Goal: Information Seeking & Learning: Find specific page/section

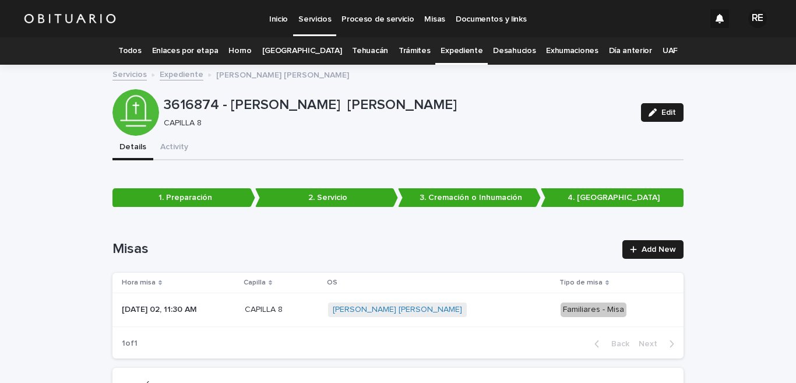
click at [449, 52] on link "Expediente" at bounding box center [462, 50] width 42 height 27
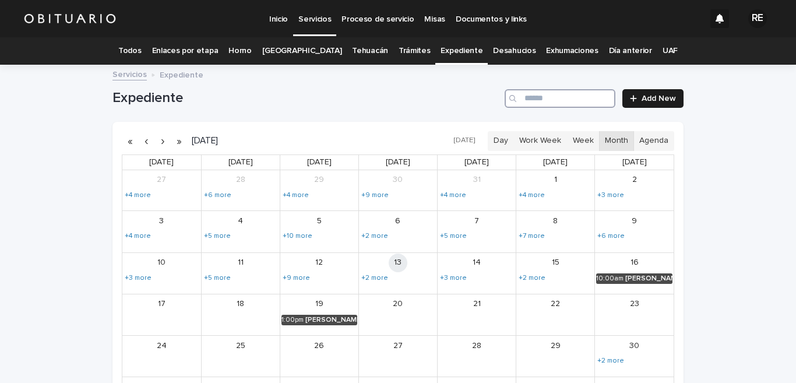
click at [557, 103] on input "Search" at bounding box center [560, 98] width 111 height 19
type input "*******"
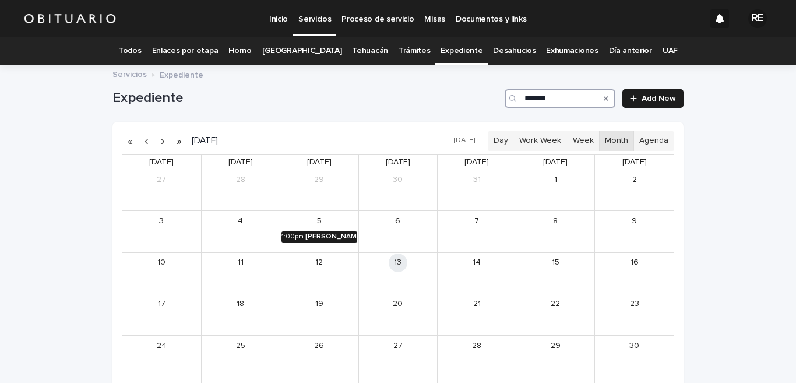
click at [312, 234] on div "[PERSON_NAME]" at bounding box center [332, 237] width 52 height 8
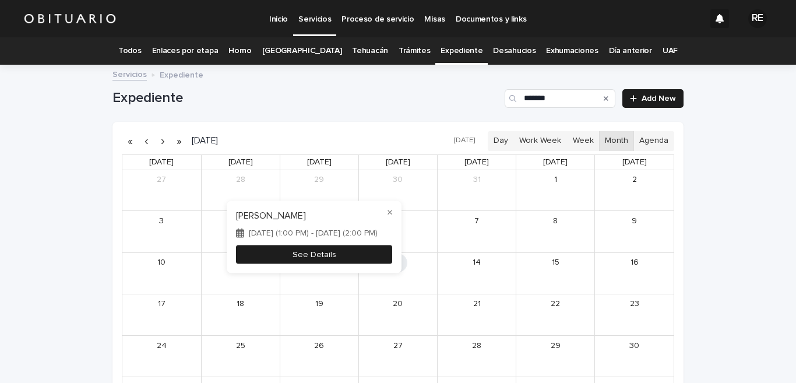
click at [347, 252] on button "See Details" at bounding box center [314, 254] width 156 height 19
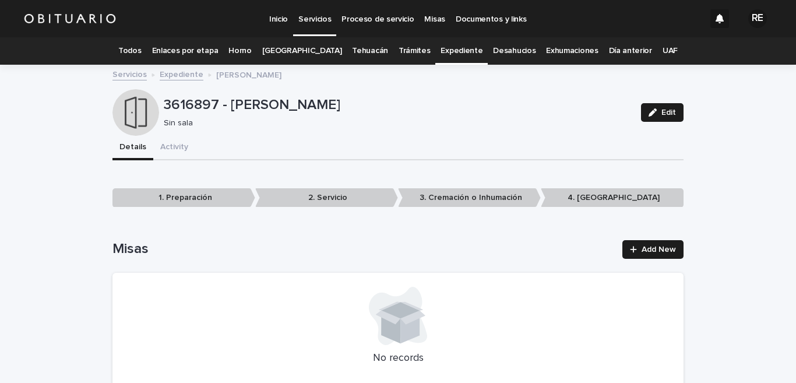
click at [448, 50] on link "Expediente" at bounding box center [462, 50] width 42 height 27
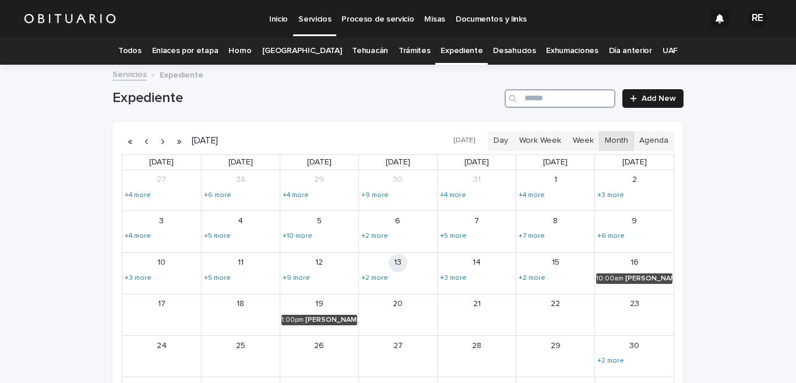
click at [583, 101] on input "Search" at bounding box center [560, 98] width 111 height 19
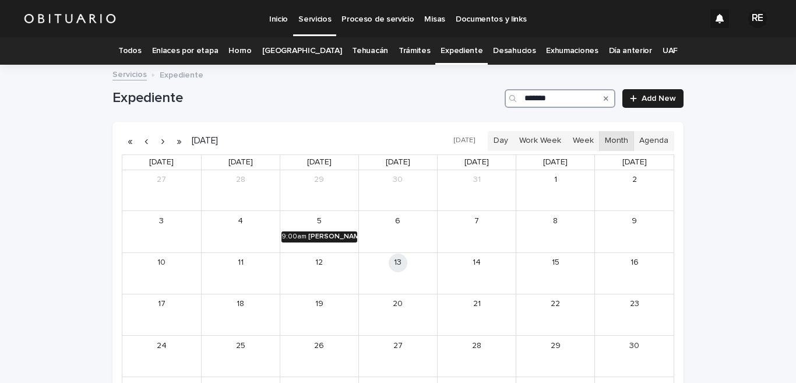
click at [312, 239] on div "[PERSON_NAME]" at bounding box center [332, 237] width 49 height 8
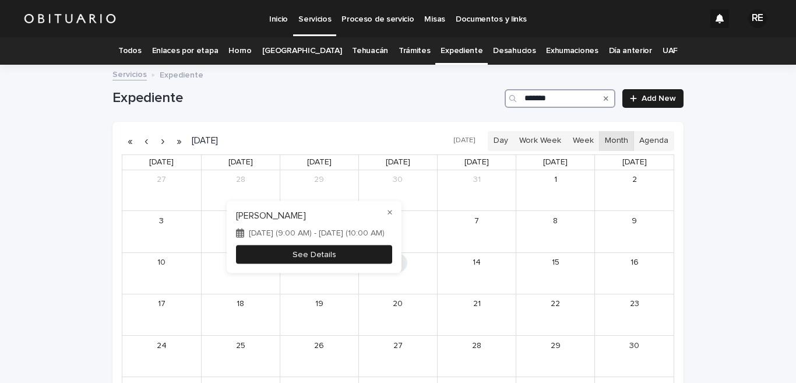
type input "*******"
click at [349, 250] on button "See Details" at bounding box center [314, 254] width 156 height 19
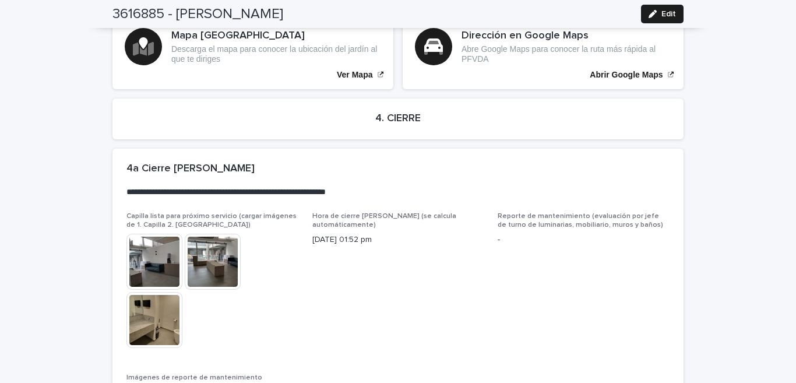
scroll to position [2810, 0]
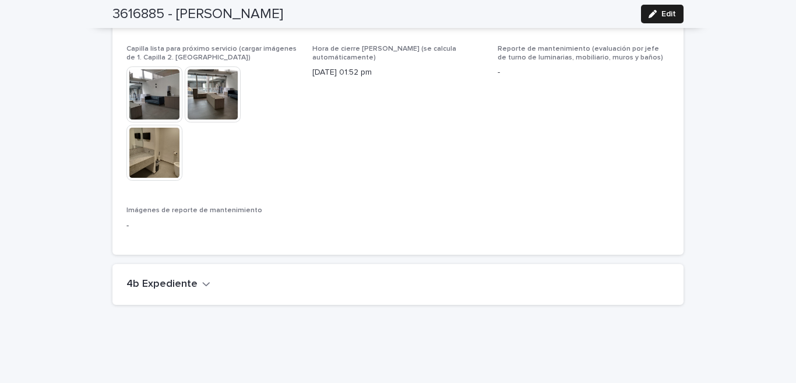
click at [177, 278] on h2 "4b Expediente" at bounding box center [162, 284] width 71 height 13
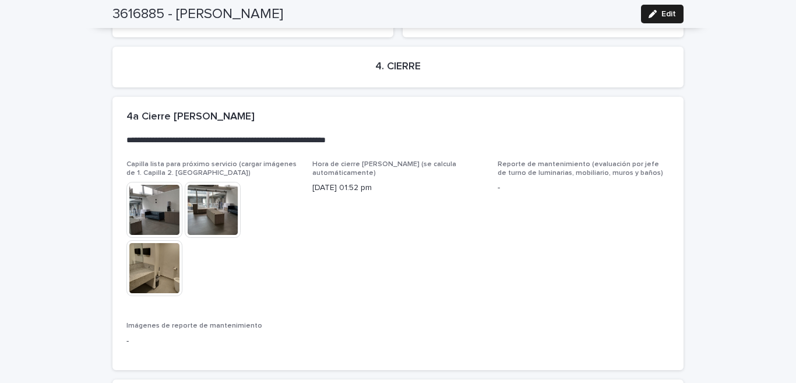
scroll to position [2638, 0]
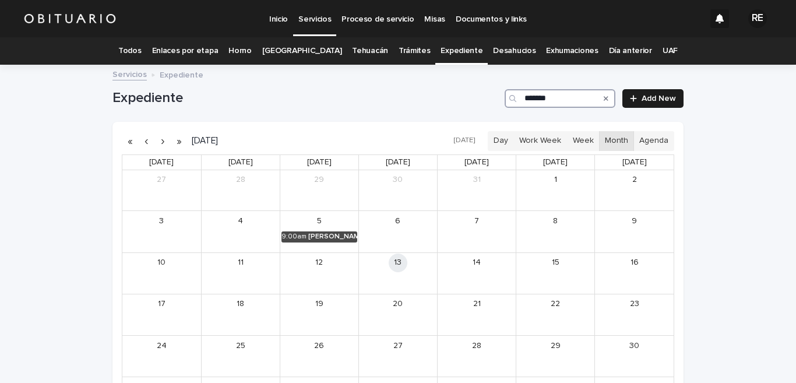
click at [566, 101] on input "*******" at bounding box center [560, 98] width 111 height 19
click at [319, 231] on link "1:00pm [PERSON_NAME]" at bounding box center [320, 236] width 76 height 10
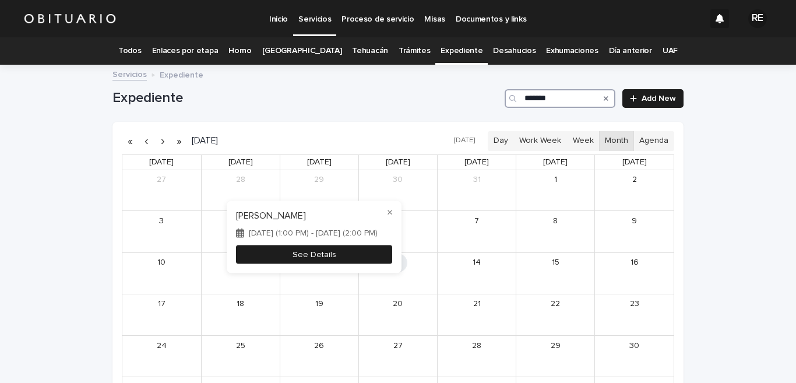
type input "*******"
click at [353, 254] on button "See Details" at bounding box center [314, 254] width 156 height 19
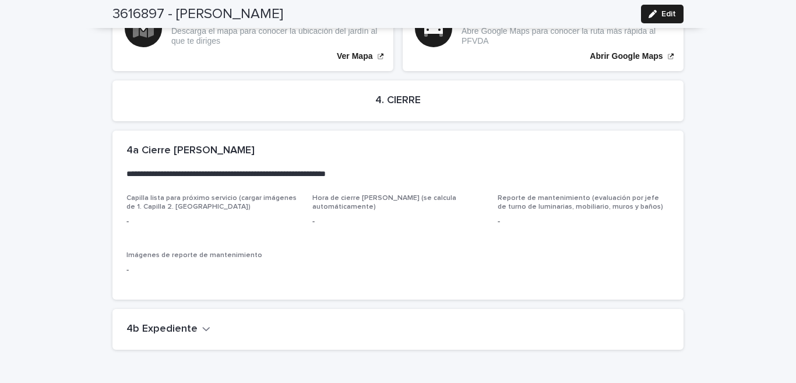
scroll to position [2120, 0]
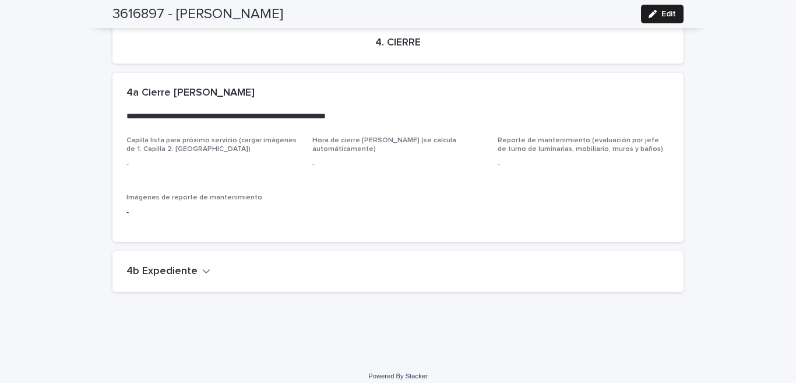
click at [192, 265] on button "4b Expediente" at bounding box center [169, 271] width 84 height 13
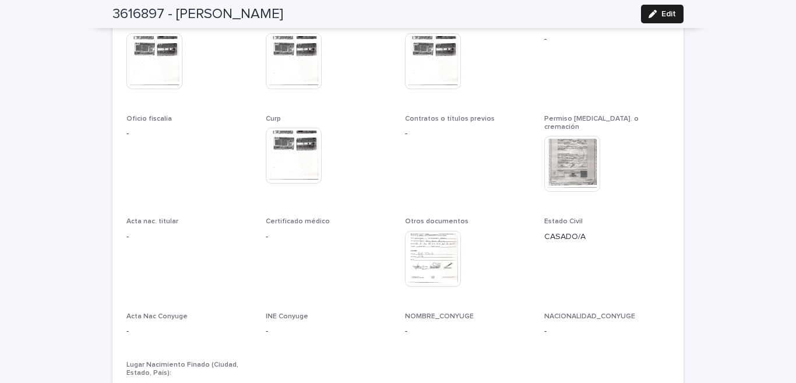
scroll to position [2407, 0]
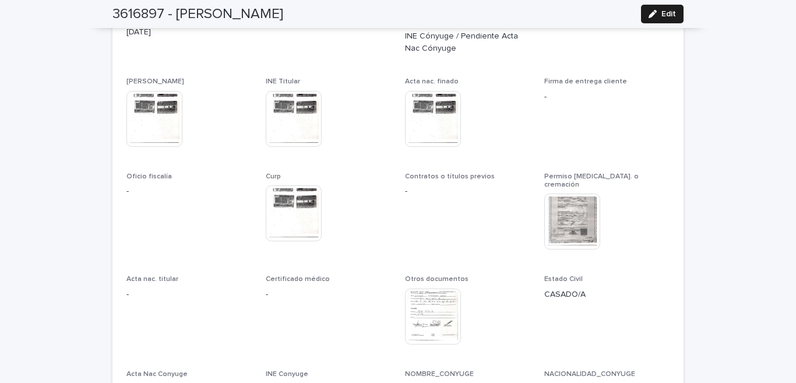
click at [588, 206] on img at bounding box center [573, 222] width 56 height 56
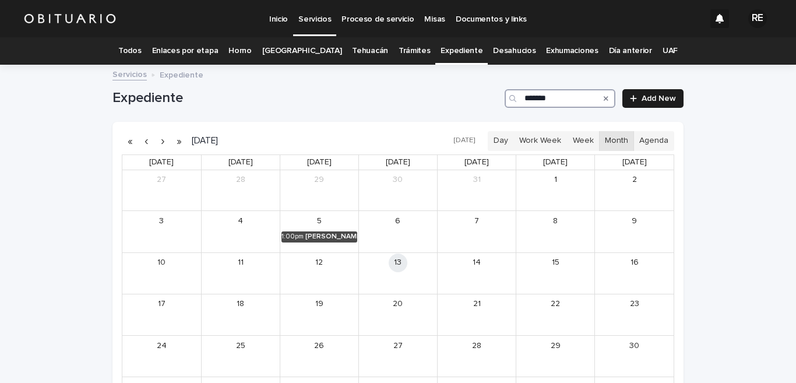
click at [571, 94] on input "*******" at bounding box center [560, 98] width 111 height 19
click at [320, 233] on div "[PERSON_NAME]" at bounding box center [332, 237] width 49 height 8
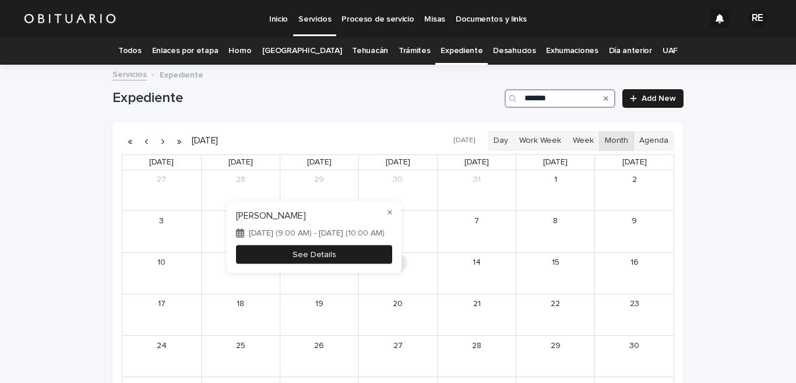
type input "*******"
click at [351, 257] on button "See Details" at bounding box center [314, 254] width 156 height 19
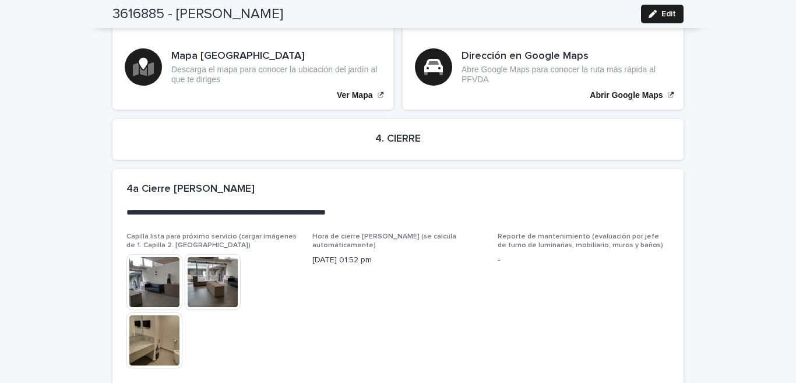
scroll to position [2810, 0]
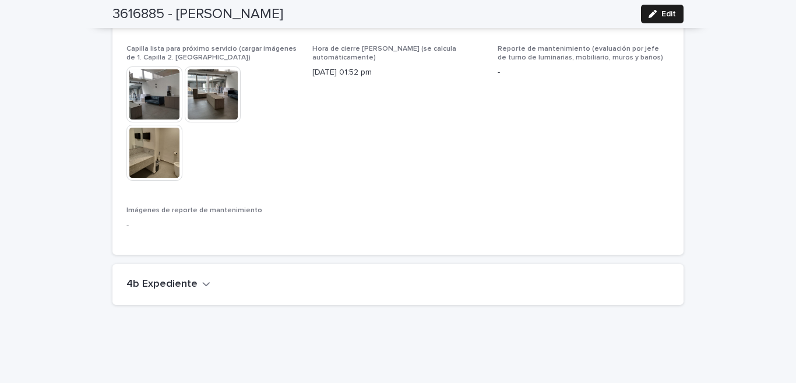
click at [178, 278] on h2 "4b Expediente" at bounding box center [162, 284] width 71 height 13
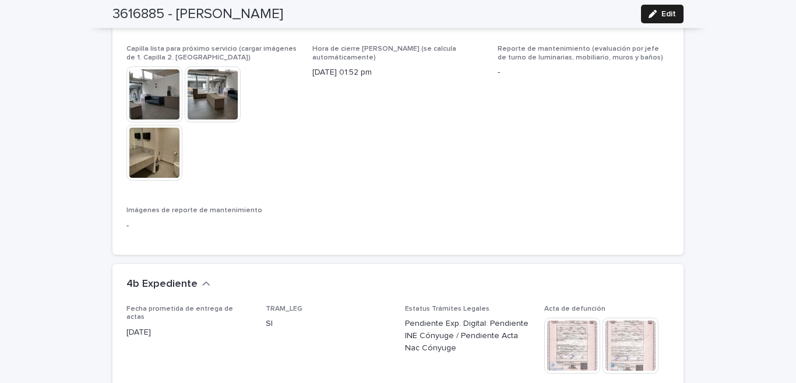
scroll to position [2925, 0]
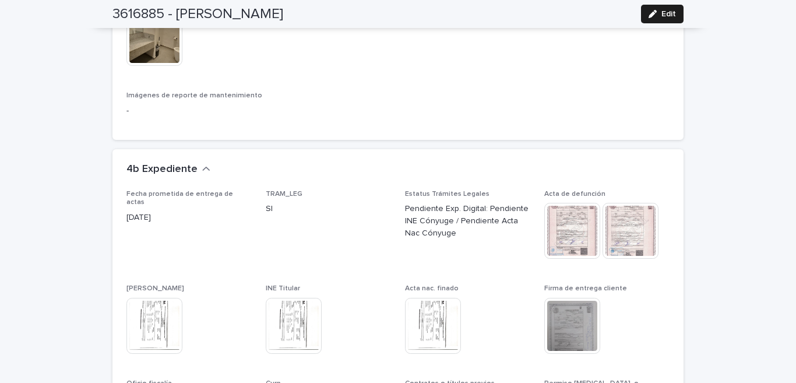
click at [579, 303] on img at bounding box center [573, 326] width 56 height 56
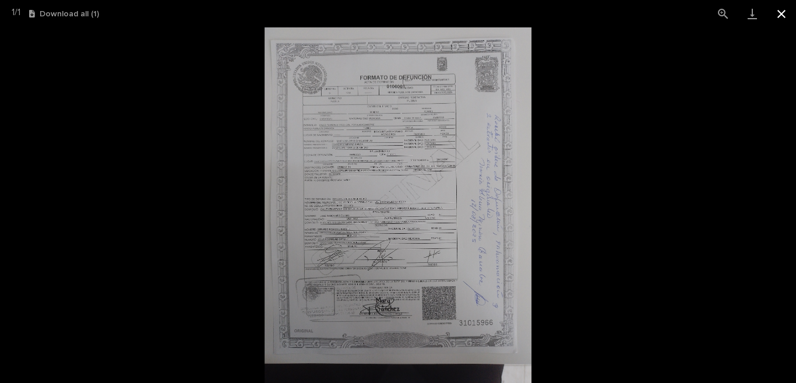
click at [784, 13] on button "Close gallery" at bounding box center [781, 13] width 29 height 27
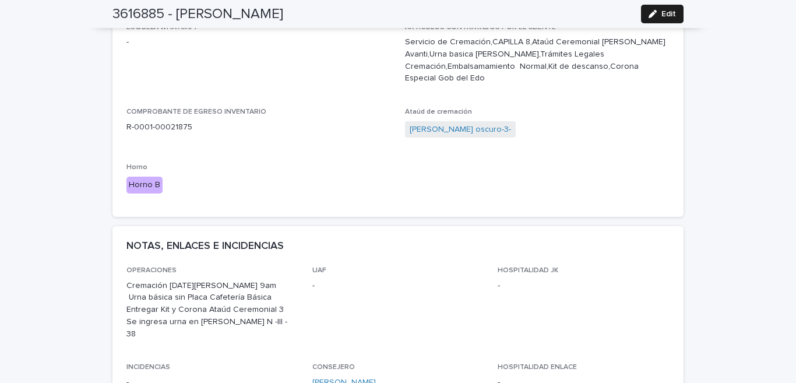
scroll to position [0, 0]
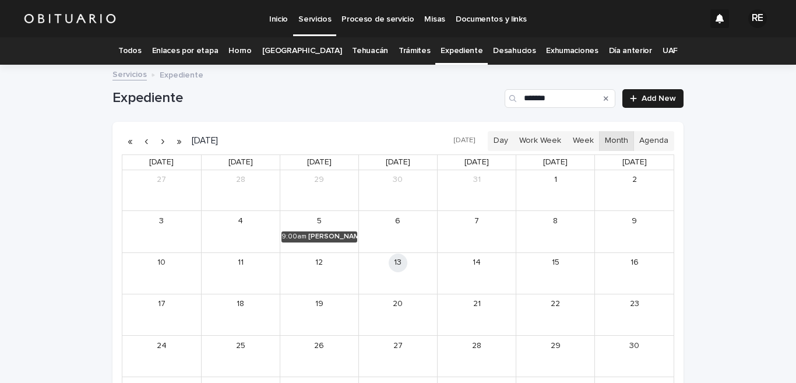
scroll to position [37, 0]
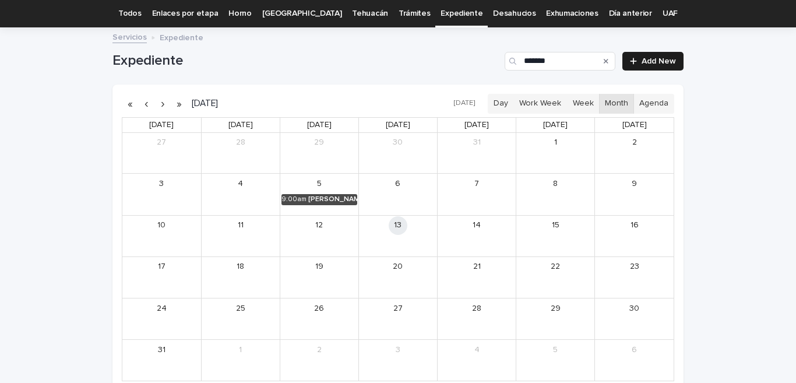
click at [604, 61] on icon "Search" at bounding box center [606, 61] width 5 height 7
click at [557, 63] on input "*******" at bounding box center [560, 61] width 111 height 19
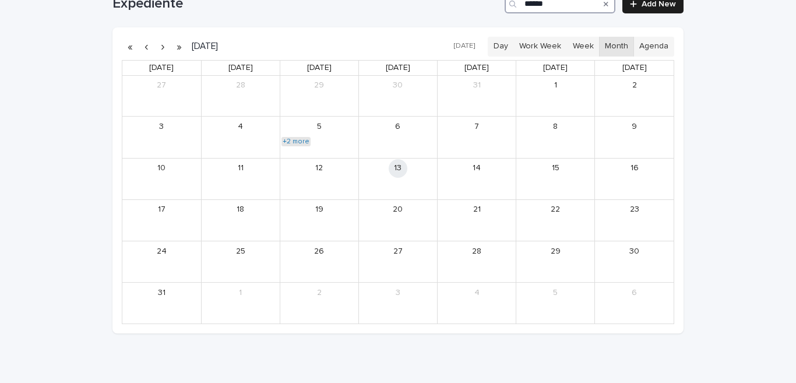
click at [294, 142] on link "+2 more" at bounding box center [296, 141] width 29 height 9
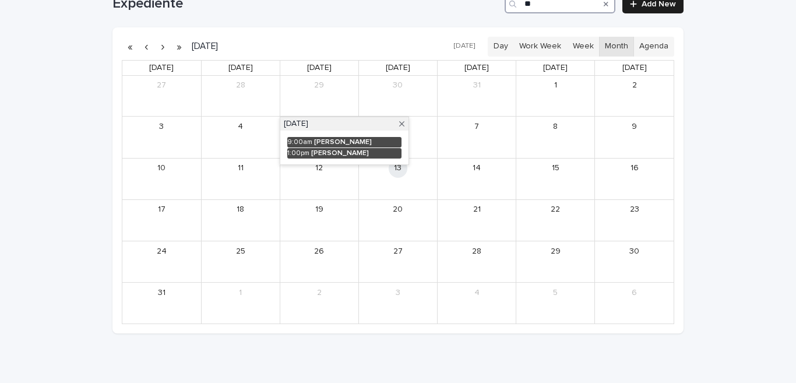
type input "*"
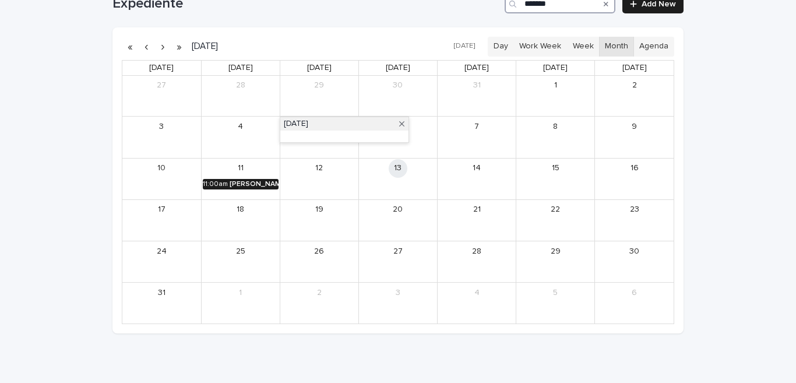
click at [257, 181] on div "[PERSON_NAME]" at bounding box center [254, 184] width 49 height 8
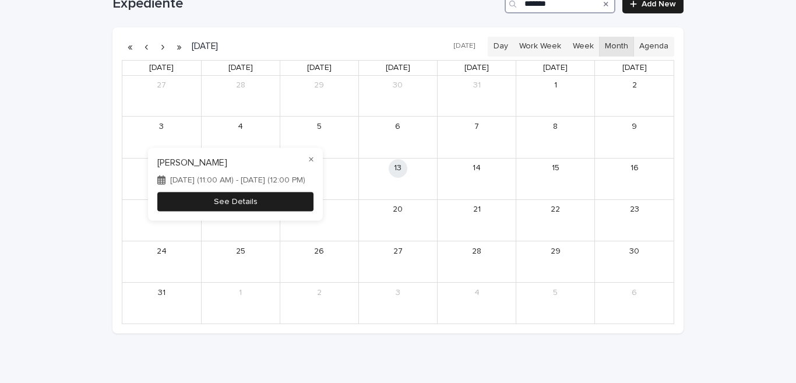
type input "*******"
click at [255, 203] on button "See Details" at bounding box center [235, 201] width 156 height 19
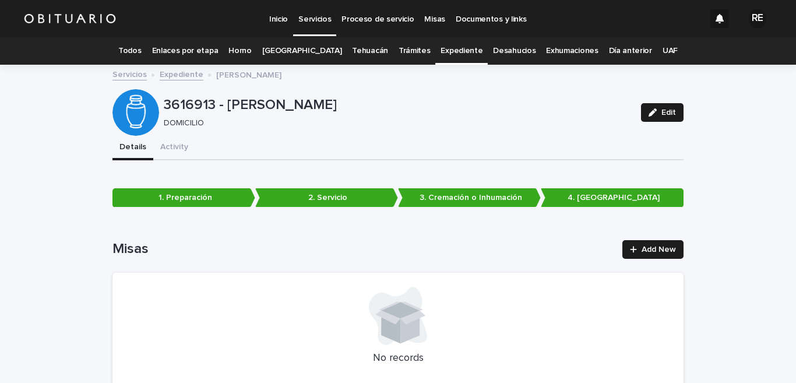
click at [141, 48] on link "Todos" at bounding box center [129, 50] width 23 height 27
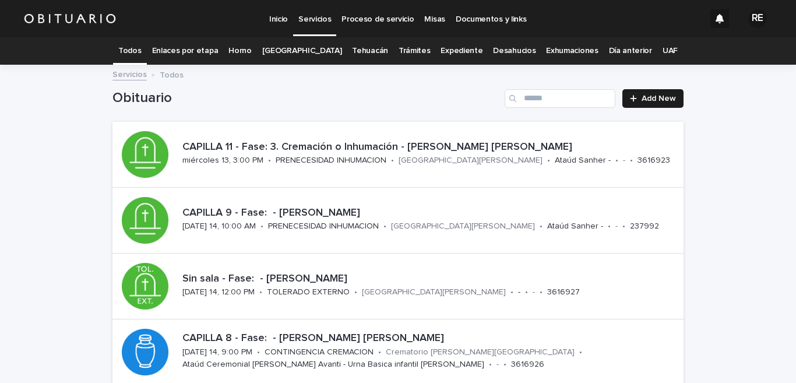
click at [441, 46] on link "Expediente" at bounding box center [462, 50] width 42 height 27
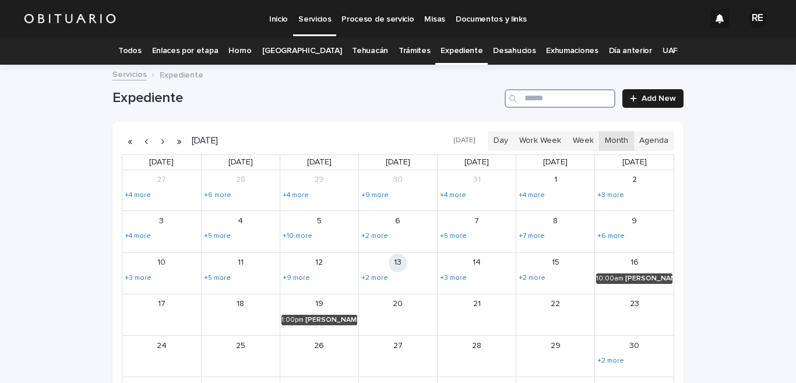
click at [540, 97] on input "Search" at bounding box center [560, 98] width 111 height 19
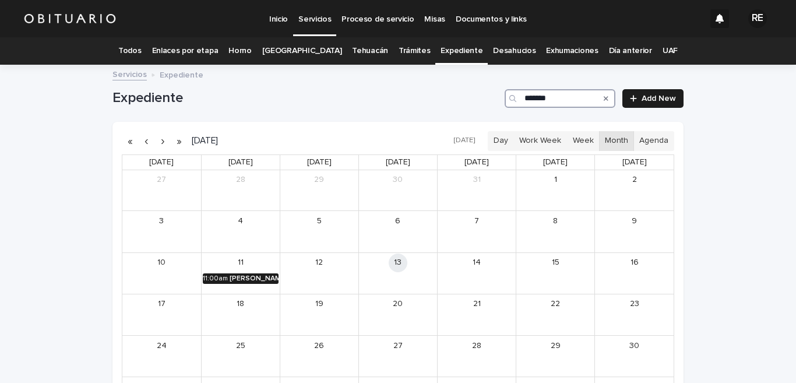
click at [258, 276] on div "[PERSON_NAME]" at bounding box center [254, 279] width 49 height 8
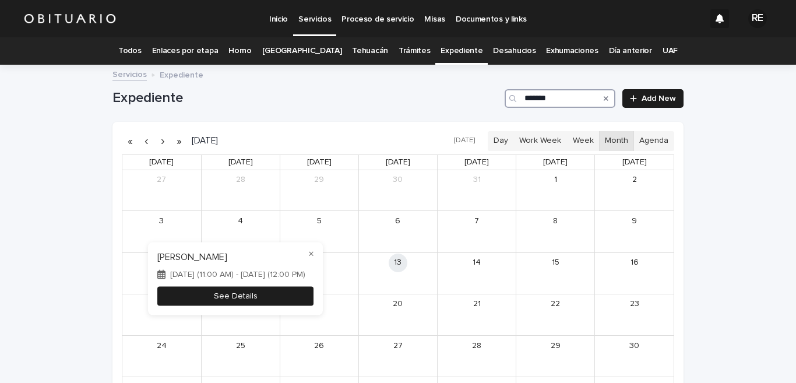
type input "*******"
click at [254, 289] on button "See Details" at bounding box center [235, 295] width 156 height 19
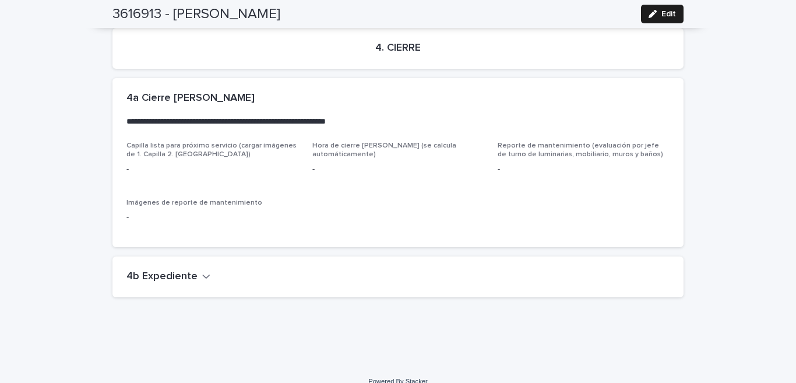
scroll to position [2589, 0]
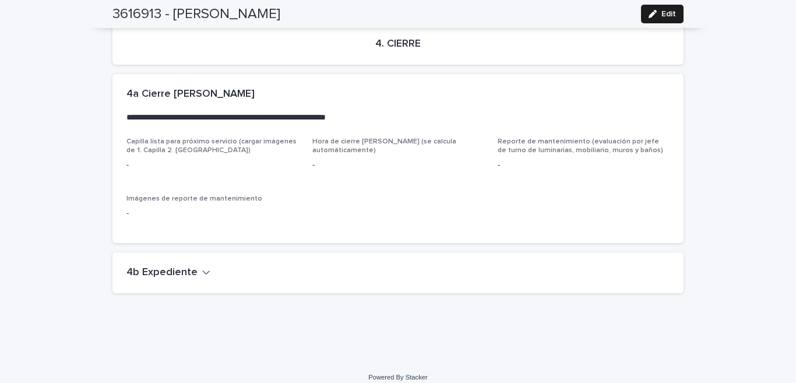
click at [196, 268] on button "4b Expediente" at bounding box center [169, 272] width 84 height 13
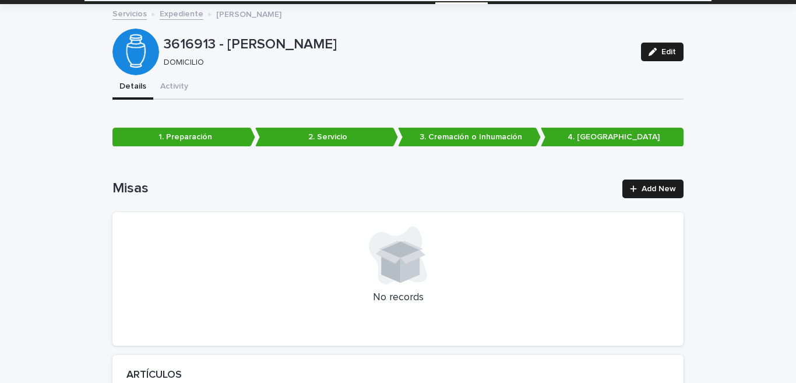
scroll to position [0, 0]
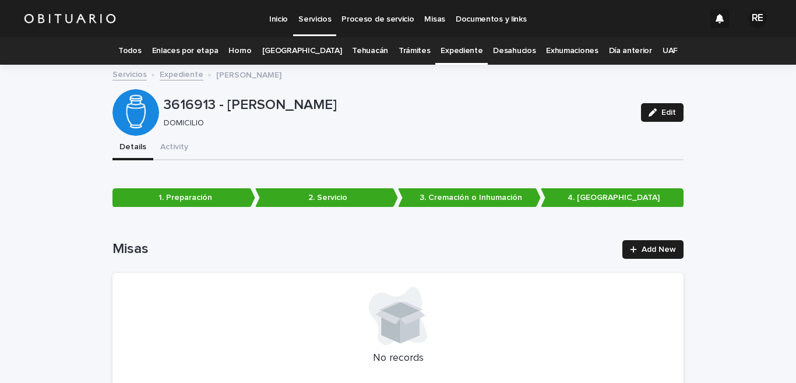
click at [141, 49] on link "Todos" at bounding box center [129, 50] width 23 height 27
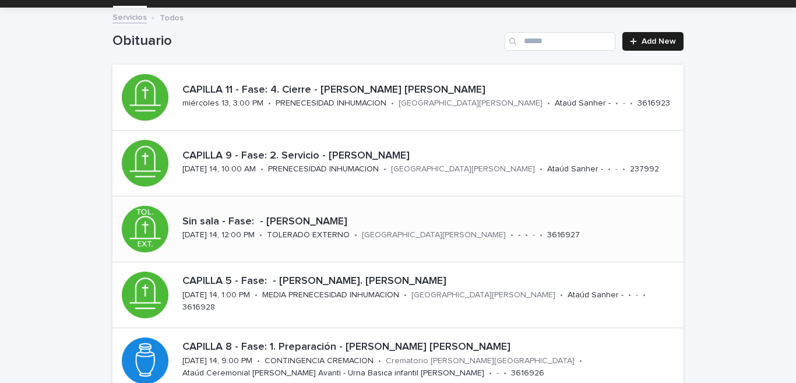
scroll to position [115, 0]
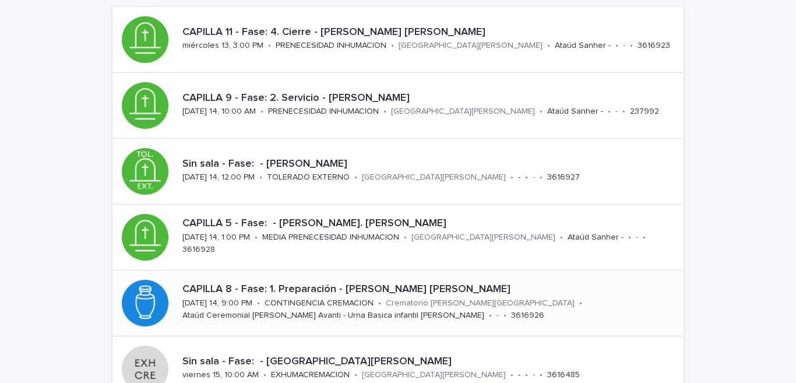
click at [281, 291] on p "CAPILLA 8 - Fase: 1. Preparación - [PERSON_NAME] [PERSON_NAME]" at bounding box center [430, 289] width 497 height 13
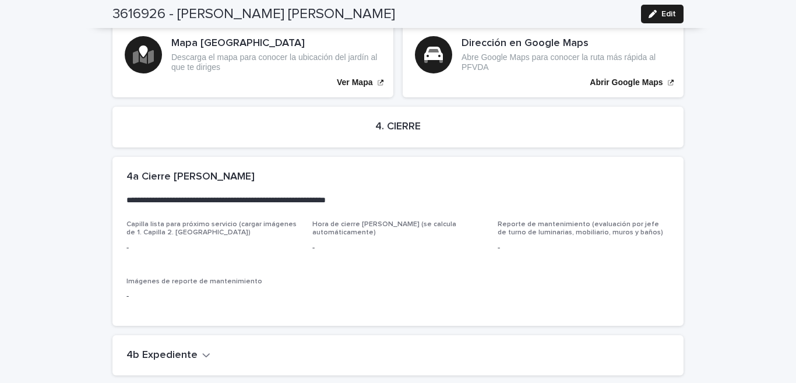
scroll to position [2712, 0]
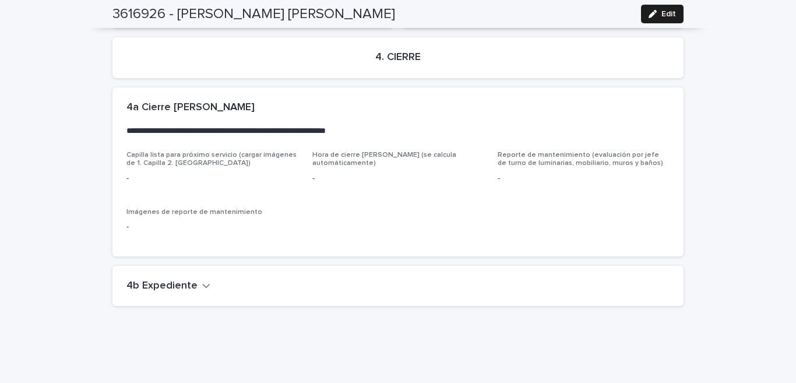
click at [202, 280] on icon "button" at bounding box center [206, 285] width 8 height 10
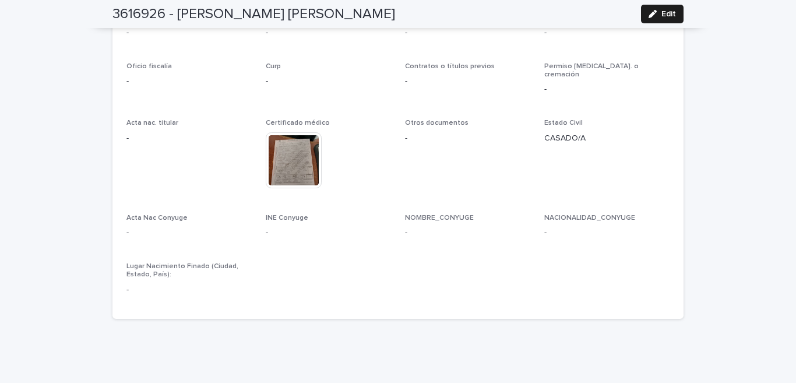
scroll to position [3119, 0]
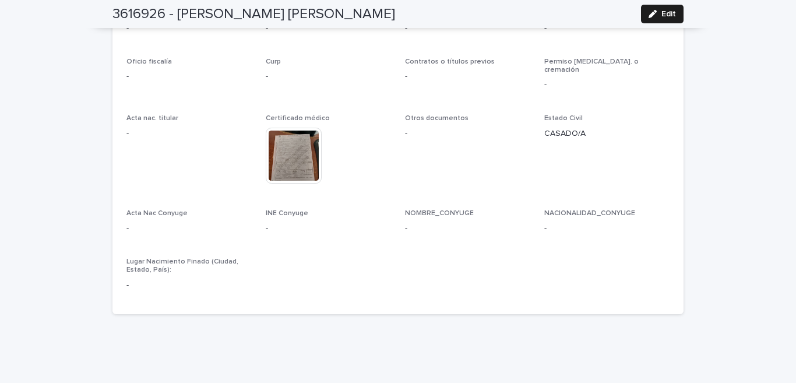
click at [292, 128] on img at bounding box center [294, 156] width 56 height 56
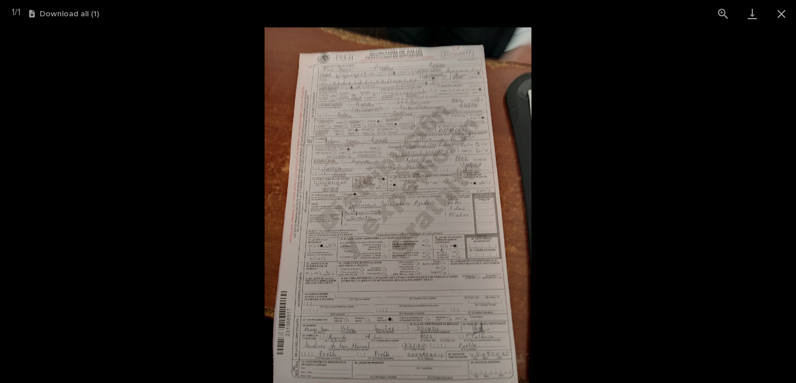
click at [366, 201] on img at bounding box center [398, 205] width 267 height 356
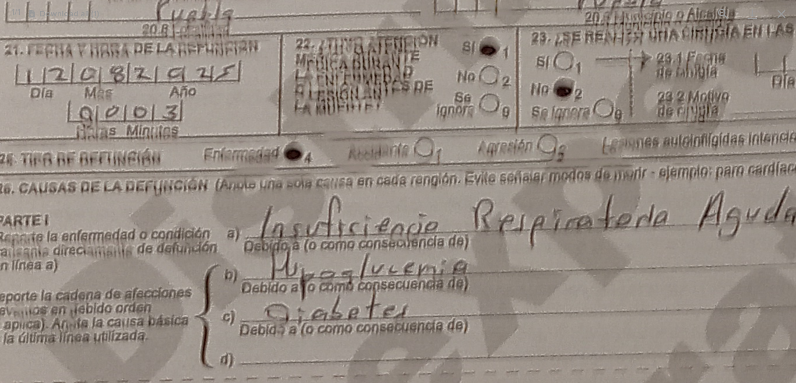
click at [366, 201] on img at bounding box center [587, 228] width 1819 height 2425
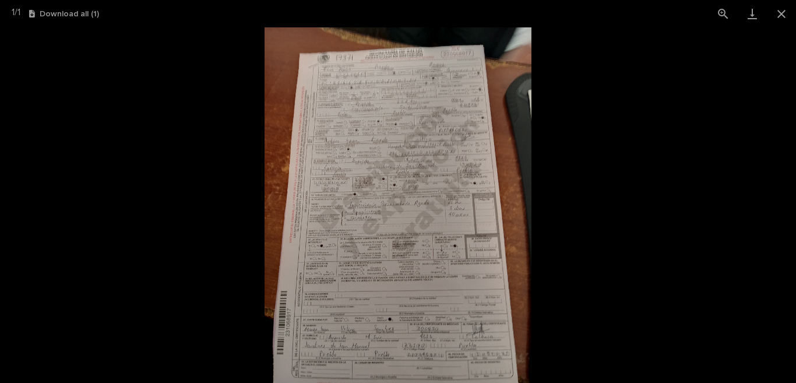
click at [366, 201] on img at bounding box center [398, 205] width 267 height 356
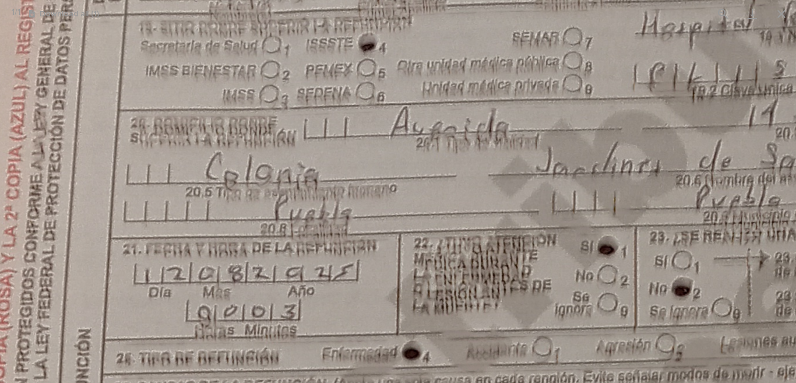
drag, startPoint x: 363, startPoint y: 160, endPoint x: 484, endPoint y: 388, distance: 259.0
click at [484, 382] on html "Inicio Servicios Proceso de servicio Misas Documentos y links RE Todos Enlaces …" at bounding box center [398, 191] width 796 height 383
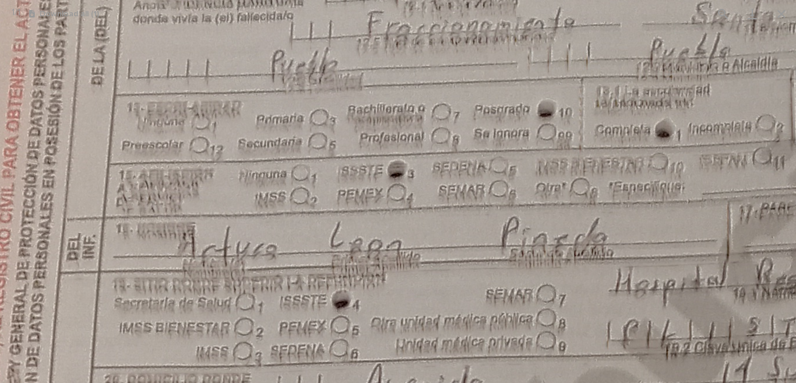
drag, startPoint x: 415, startPoint y: 255, endPoint x: 336, endPoint y: 313, distance: 97.5
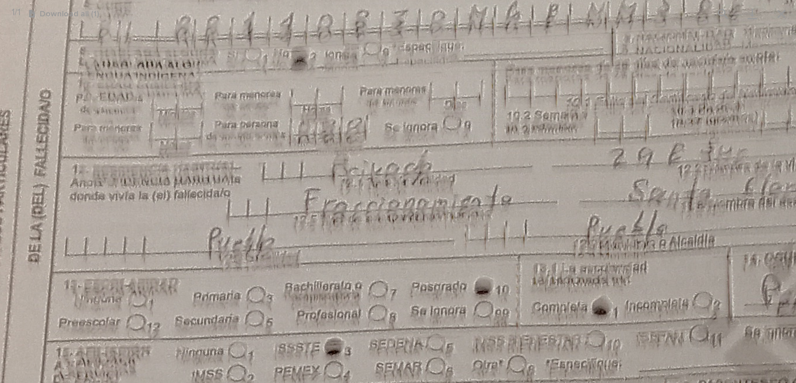
drag, startPoint x: 508, startPoint y: 174, endPoint x: 383, endPoint y: 273, distance: 159.8
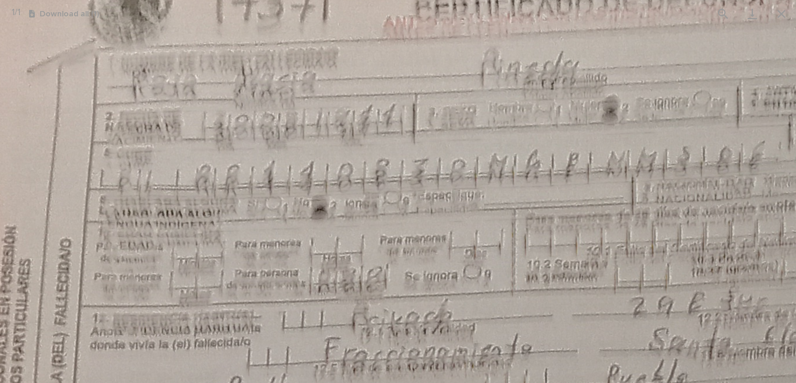
drag, startPoint x: 415, startPoint y: 327, endPoint x: 412, endPoint y: 367, distance: 39.7
click at [430, 382] on html "Inicio Servicios Proceso de servicio Misas Documentos y links RE Todos Enlaces …" at bounding box center [398, 191] width 796 height 383
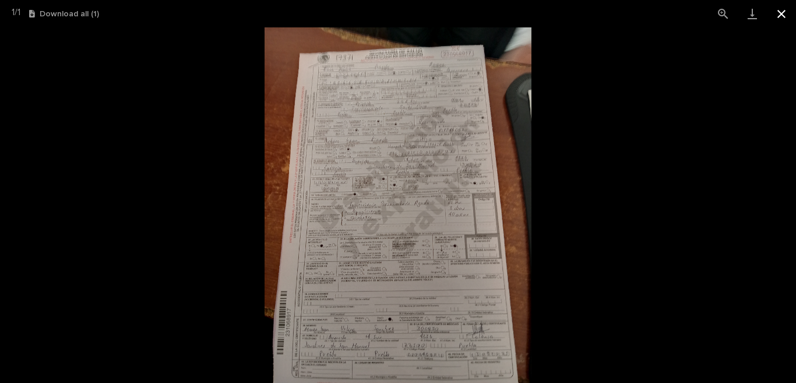
click at [778, 9] on button "Close gallery" at bounding box center [781, 13] width 29 height 27
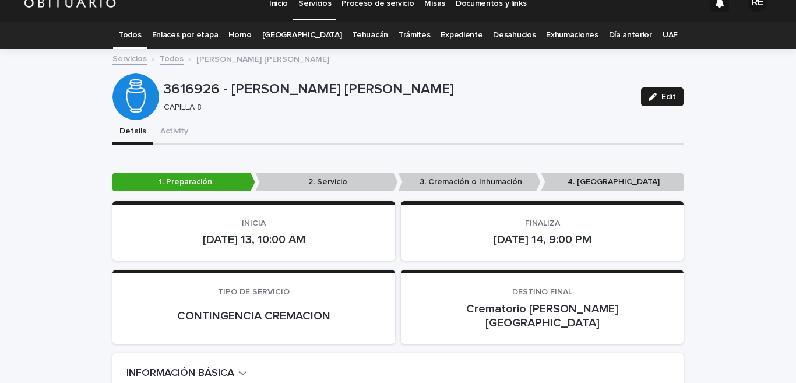
scroll to position [0, 0]
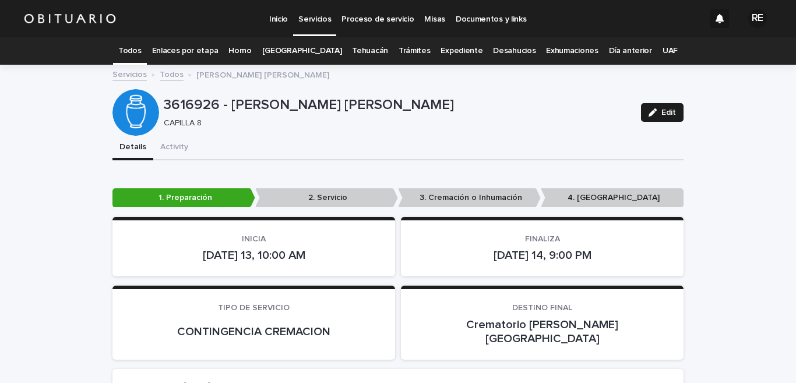
click at [193, 47] on link "Enlaces por etapa" at bounding box center [185, 50] width 66 height 27
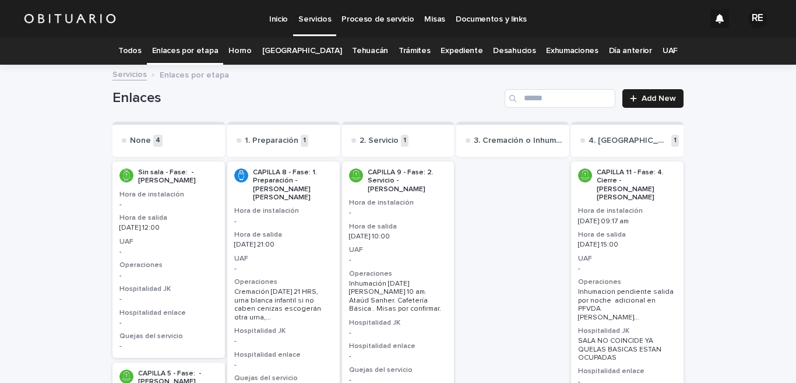
click at [141, 50] on link "Todos" at bounding box center [129, 50] width 23 height 27
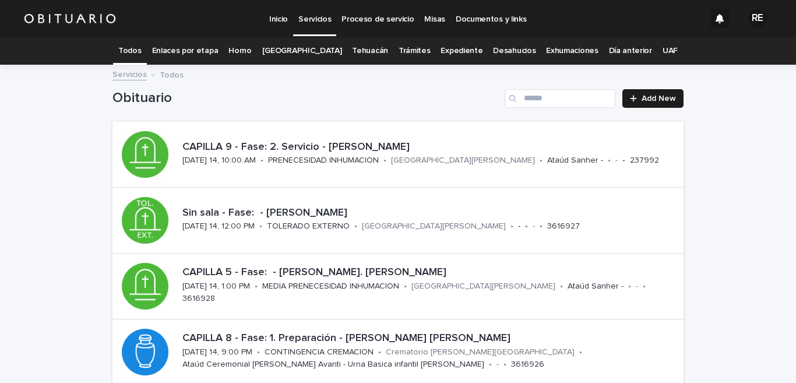
click at [455, 51] on link "Expediente" at bounding box center [462, 50] width 42 height 27
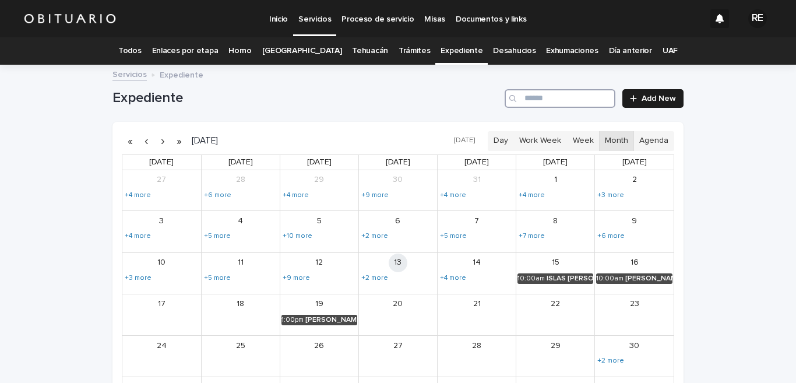
click at [573, 103] on input "Search" at bounding box center [560, 98] width 111 height 19
type input "*******"
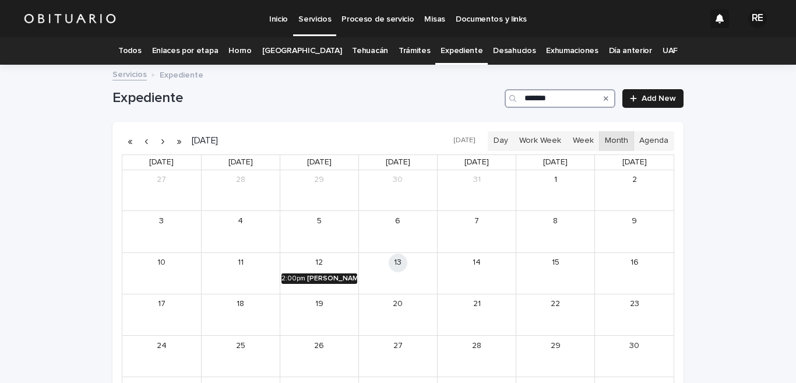
click at [332, 278] on div "[PERSON_NAME]" at bounding box center [332, 279] width 50 height 8
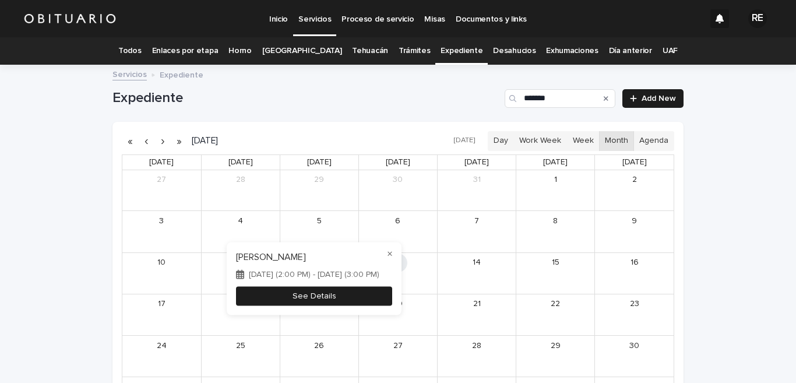
click at [311, 293] on button "See Details" at bounding box center [314, 295] width 156 height 19
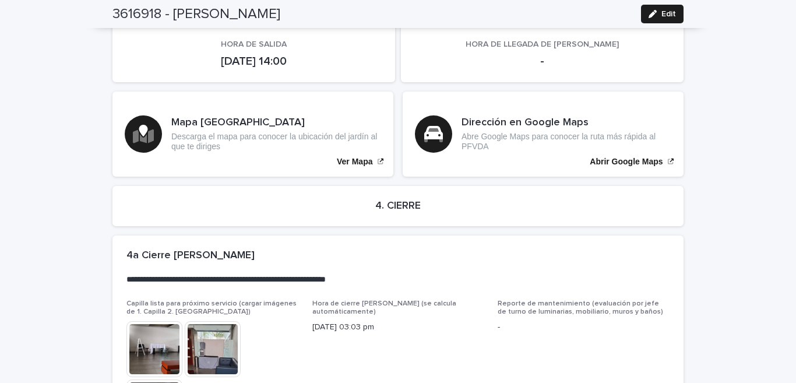
scroll to position [2864, 0]
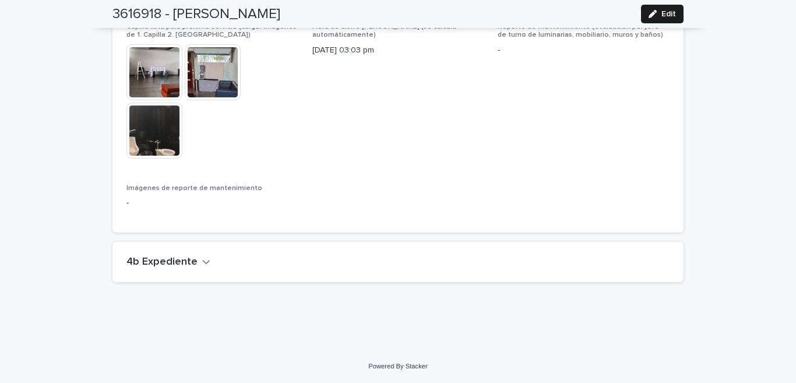
click at [202, 259] on icon "button" at bounding box center [206, 262] width 8 height 10
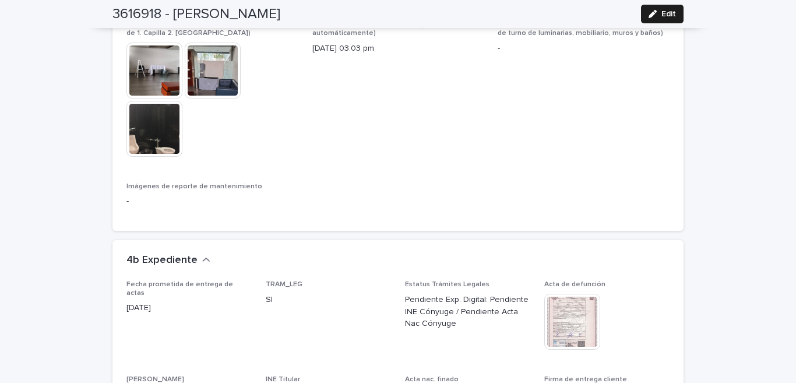
scroll to position [3036, 0]
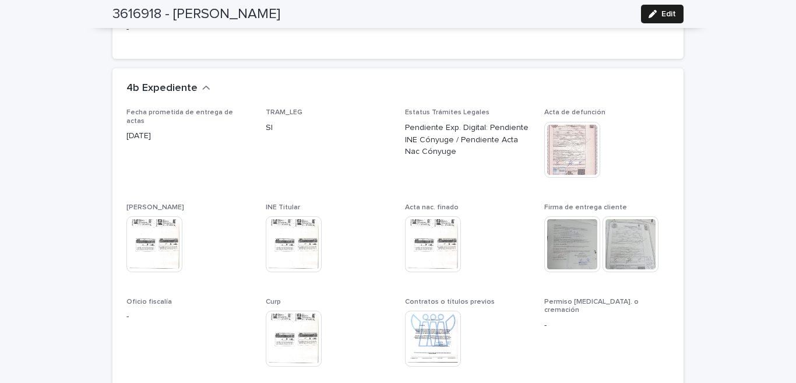
click at [558, 246] on img at bounding box center [573, 244] width 56 height 56
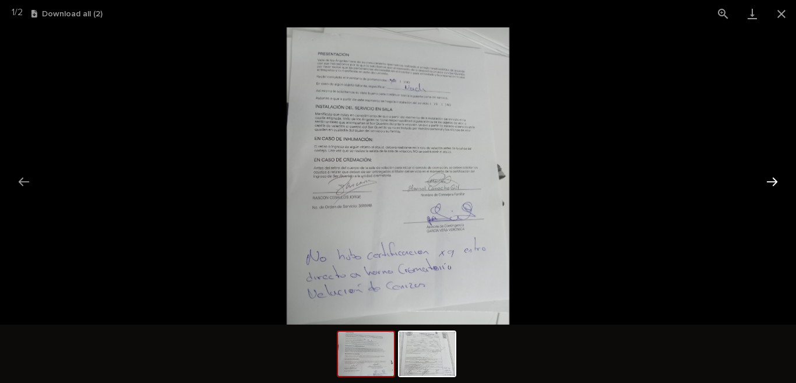
click at [766, 181] on button "Next slide" at bounding box center [772, 181] width 24 height 23
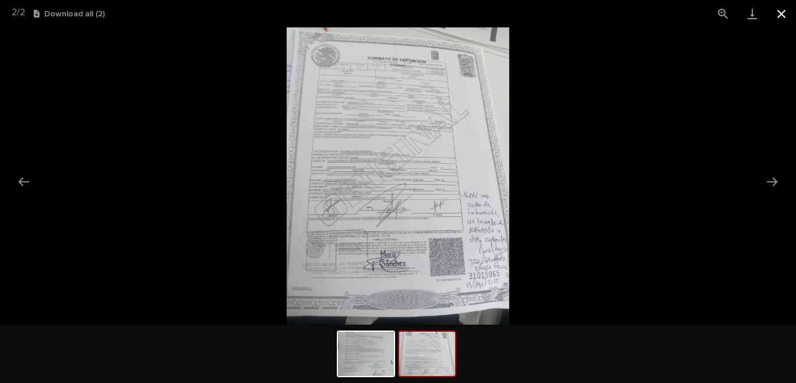
click at [778, 9] on button "Close gallery" at bounding box center [781, 13] width 29 height 27
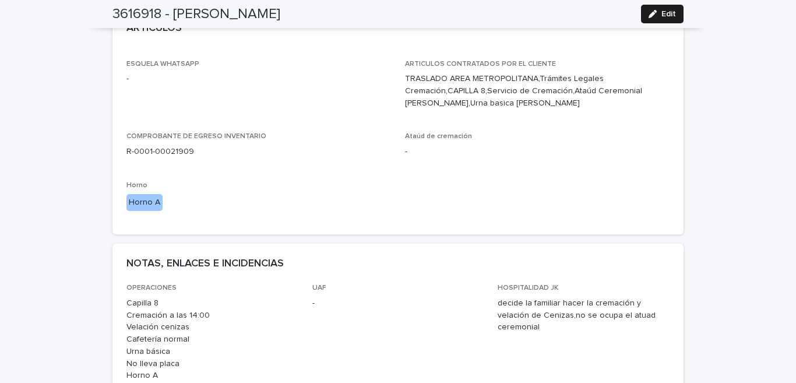
scroll to position [0, 0]
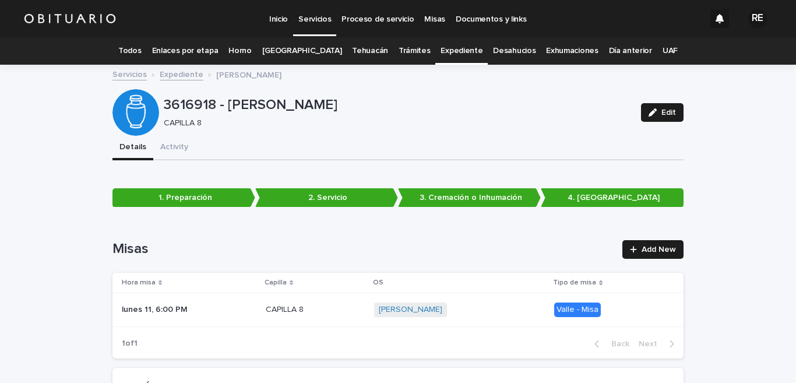
click at [139, 47] on link "Todos" at bounding box center [129, 50] width 23 height 27
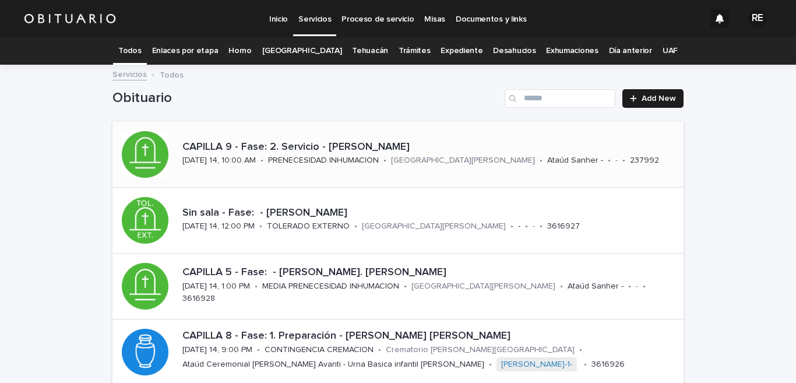
click at [270, 152] on p "CAPILLA 9 - Fase: 2. Servicio - [PERSON_NAME]" at bounding box center [430, 147] width 497 height 13
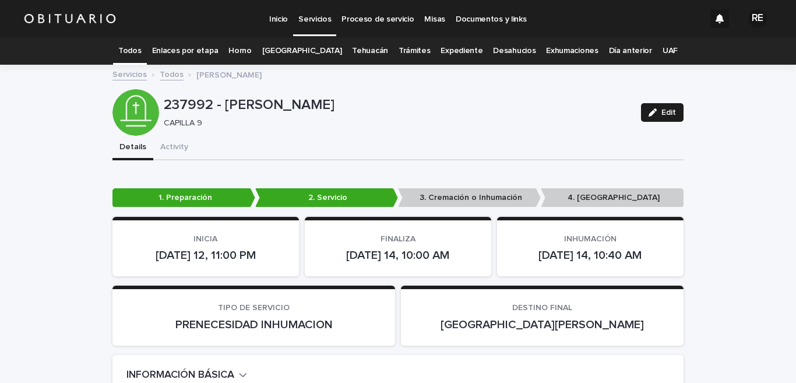
click at [141, 47] on link "Todos" at bounding box center [129, 50] width 23 height 27
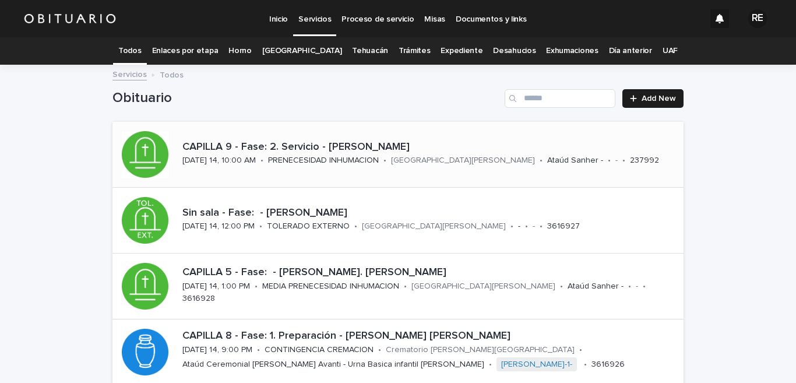
click at [268, 155] on div "PRENECESIDAD INHUMACION" at bounding box center [323, 159] width 111 height 12
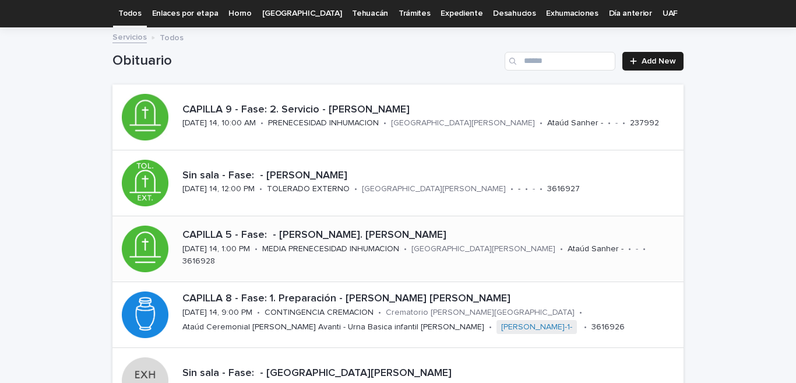
click at [234, 242] on p "CAPILLA 5 - Fase: - [PERSON_NAME]. [PERSON_NAME]" at bounding box center [430, 235] width 497 height 13
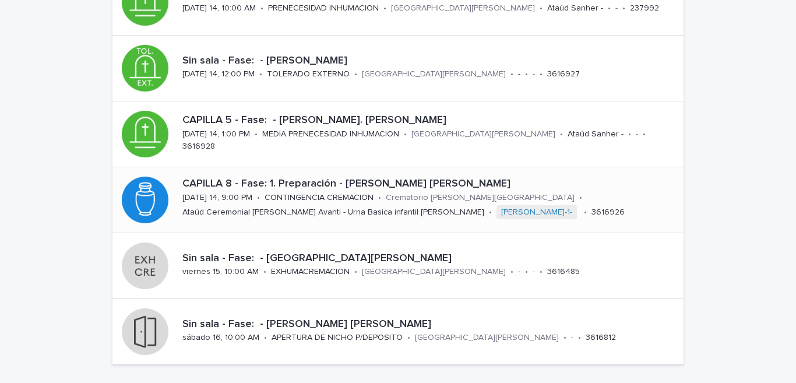
click at [276, 200] on p "CONTINGENCIA CREMACION" at bounding box center [319, 198] width 109 height 10
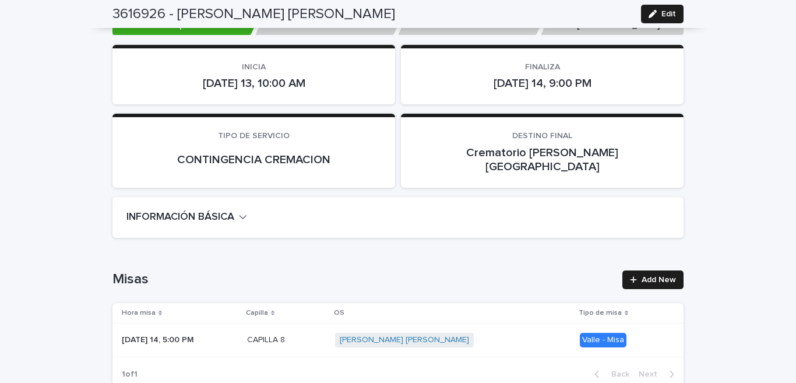
scroll to position [230, 0]
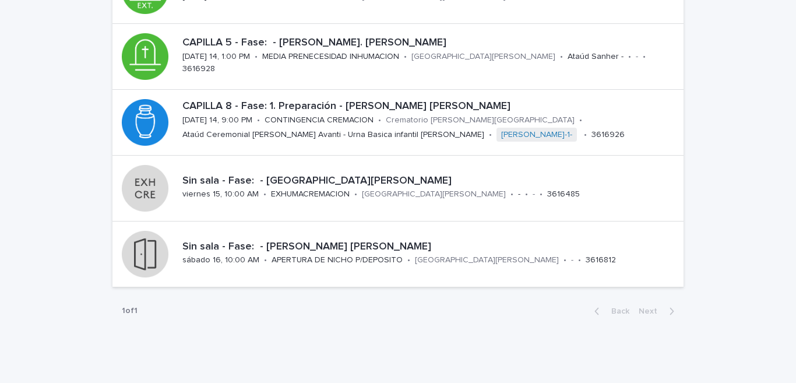
scroll to position [37, 0]
